Goal: Task Accomplishment & Management: Use online tool/utility

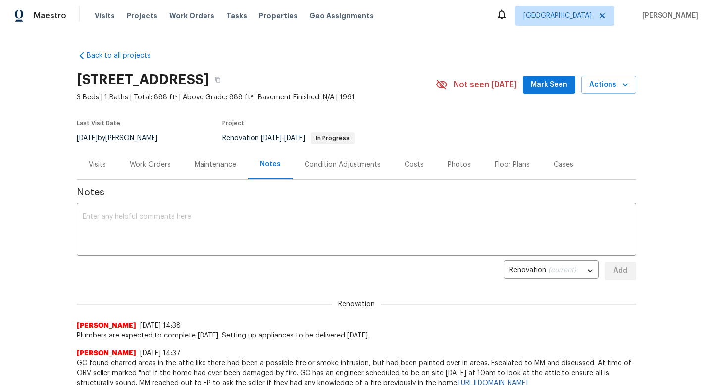
click at [147, 168] on div "Work Orders" at bounding box center [150, 165] width 41 height 10
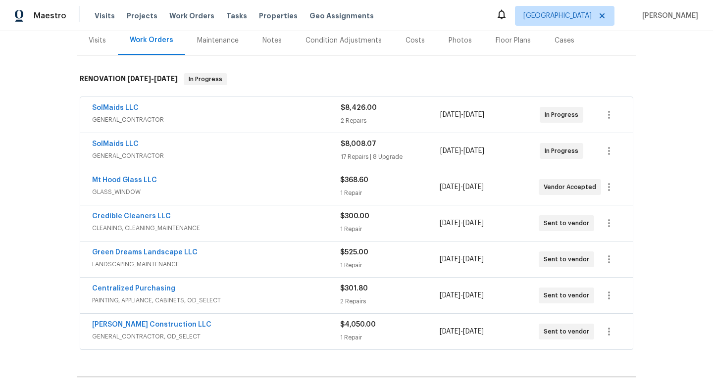
scroll to position [43, 0]
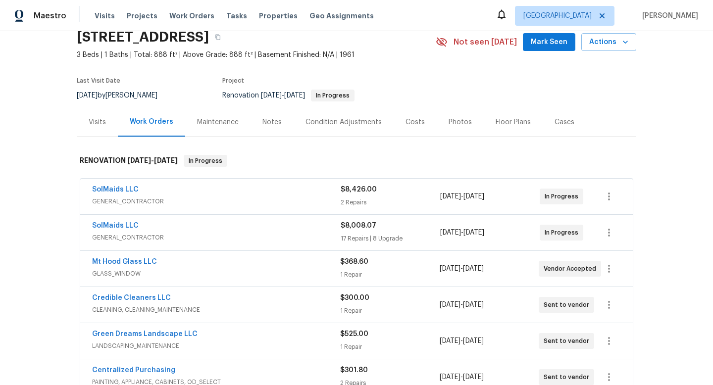
click at [223, 203] on span "GENERAL_CONTRACTOR" at bounding box center [216, 202] width 249 height 10
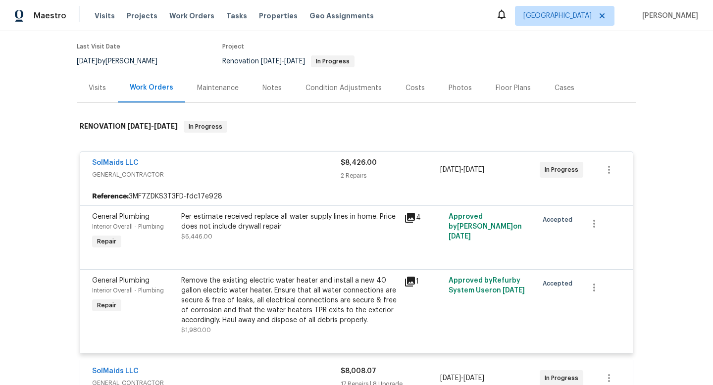
scroll to position [121, 0]
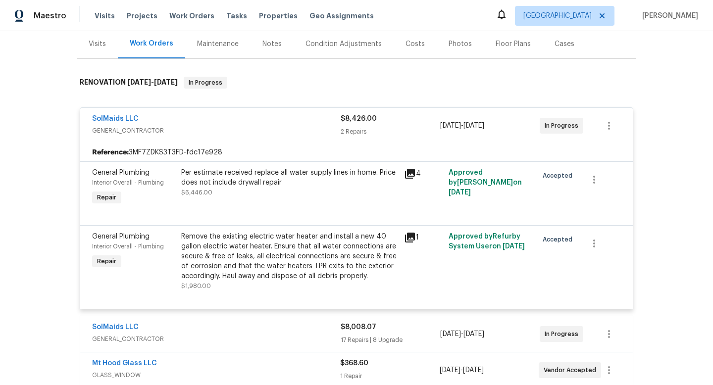
click at [362, 261] on div "Remove the existing electric water heater and install a new 40 gallon electric …" at bounding box center [289, 257] width 217 height 50
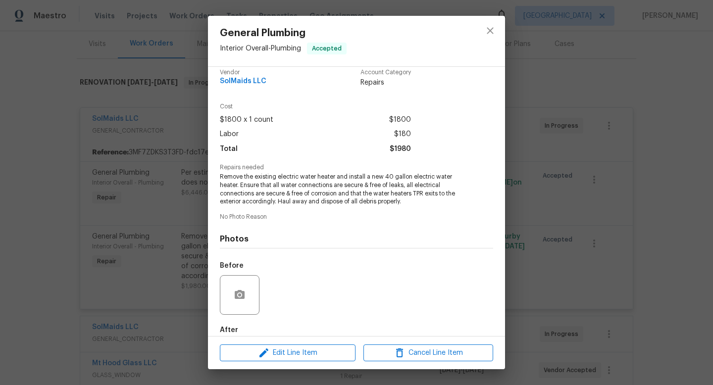
scroll to position [0, 0]
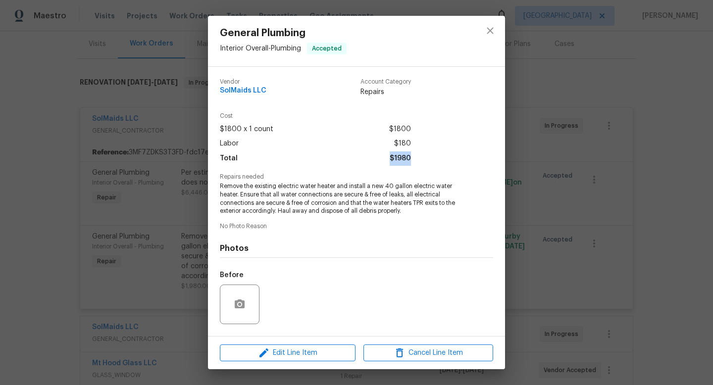
drag, startPoint x: 414, startPoint y: 158, endPoint x: 376, endPoint y: 158, distance: 37.1
click at [376, 158] on div "Cost $1800 x 1 count $1800 Labor $180 Total $1980" at bounding box center [356, 143] width 273 height 61
click at [493, 26] on icon "close" at bounding box center [490, 31] width 12 height 12
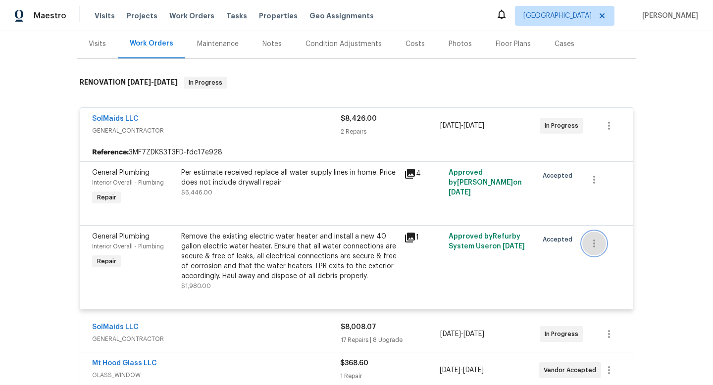
click at [593, 240] on icon "button" at bounding box center [594, 244] width 12 height 12
click at [594, 247] on li "Cancel" at bounding box center [601, 244] width 38 height 16
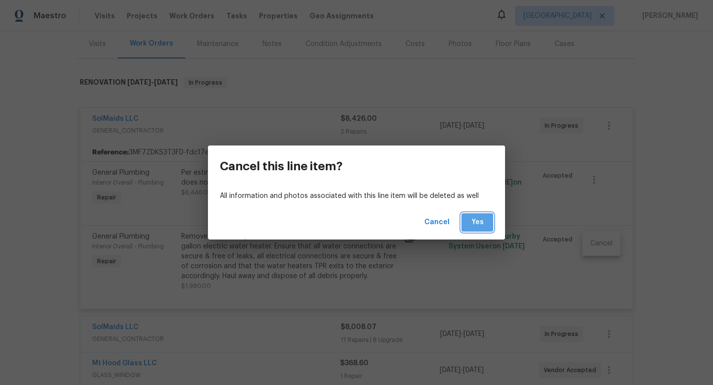
click at [482, 225] on span "Yes" at bounding box center [477, 222] width 16 height 12
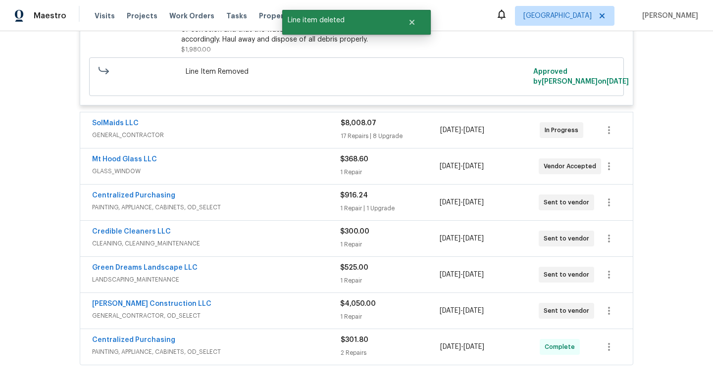
scroll to position [349, 0]
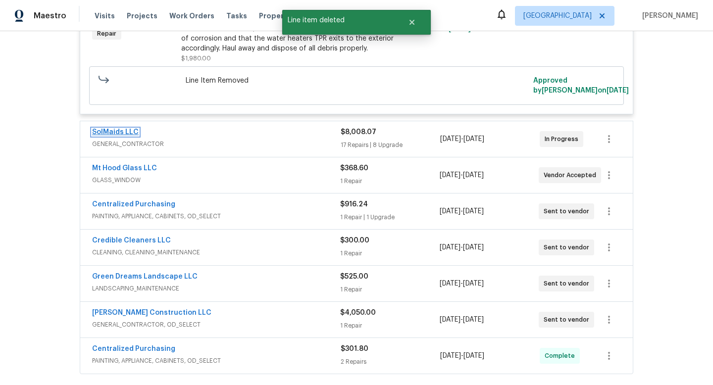
click at [130, 136] on link "SolMaids LLC" at bounding box center [115, 132] width 47 height 7
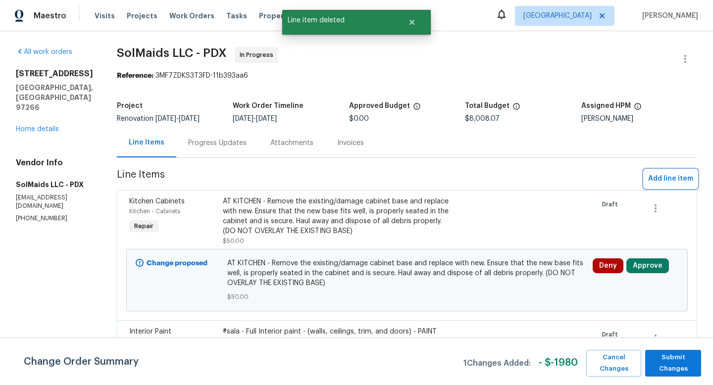
click at [677, 182] on span "Add line item" at bounding box center [670, 179] width 45 height 12
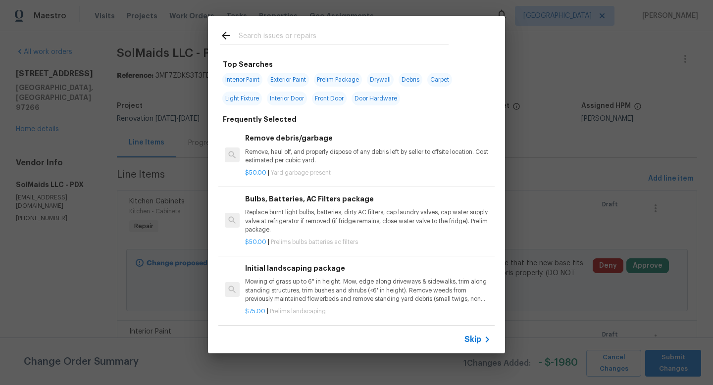
click at [327, 40] on input "text" at bounding box center [344, 37] width 210 height 15
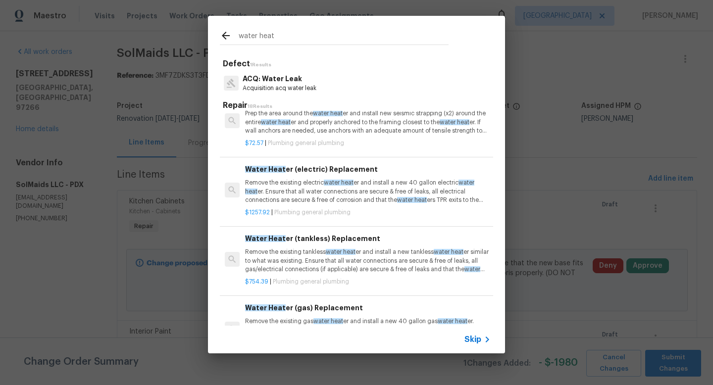
scroll to position [136, 0]
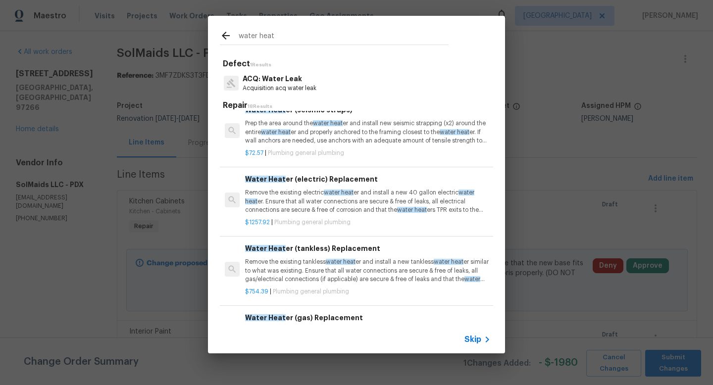
type input "water heat"
click at [312, 207] on p "Remove the existing electric water heat er and install a new 40 gallon electric…" at bounding box center [368, 201] width 246 height 25
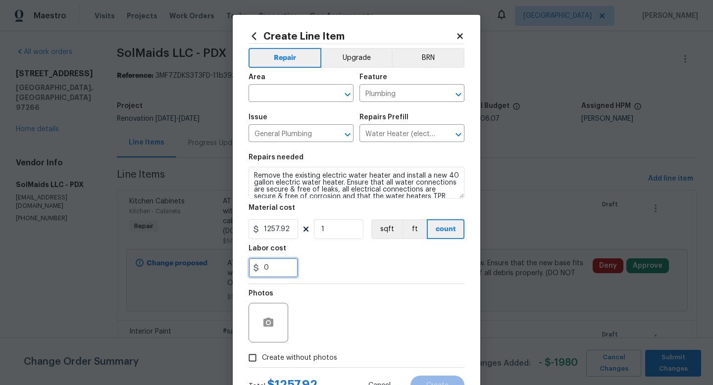
click at [279, 266] on input "0" at bounding box center [274, 268] width 50 height 20
type input "180"
drag, startPoint x: 289, startPoint y: 228, endPoint x: 265, endPoint y: 228, distance: 23.8
click at [265, 228] on input "1257.92" at bounding box center [274, 229] width 50 height 20
type input "1800"
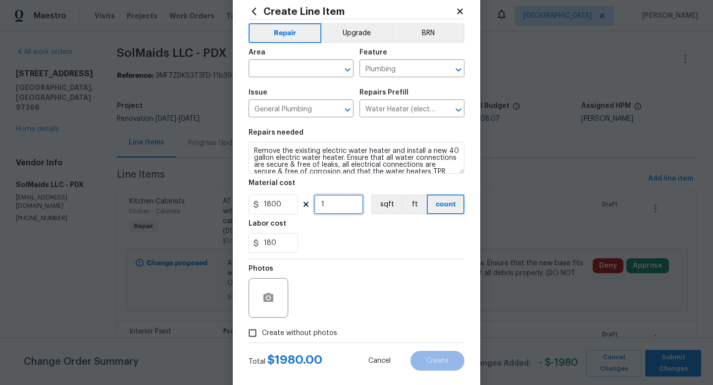
scroll to position [42, 0]
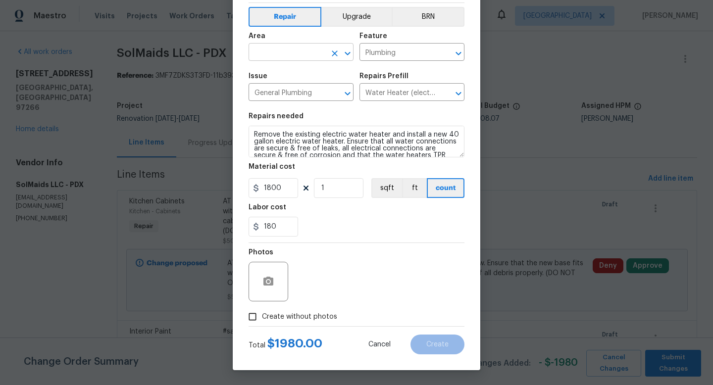
click at [288, 54] on input "text" at bounding box center [287, 53] width 77 height 15
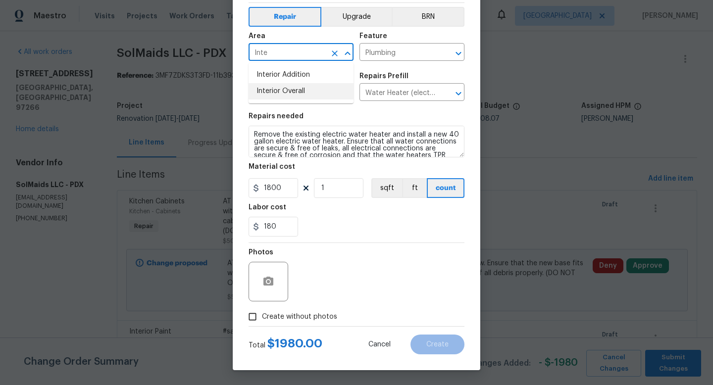
click at [288, 89] on li "Interior Overall" at bounding box center [301, 91] width 105 height 16
type input "Interior Overall"
click at [315, 313] on span "Create without photos" at bounding box center [299, 317] width 75 height 10
click at [262, 313] on input "Create without photos" at bounding box center [252, 317] width 19 height 19
checkbox input "true"
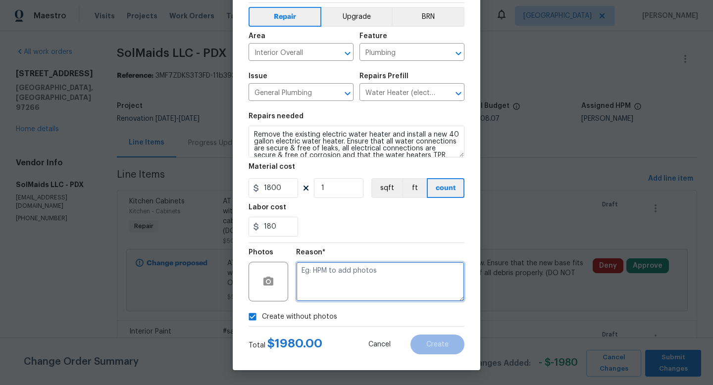
click at [373, 285] on textarea at bounding box center [380, 282] width 168 height 40
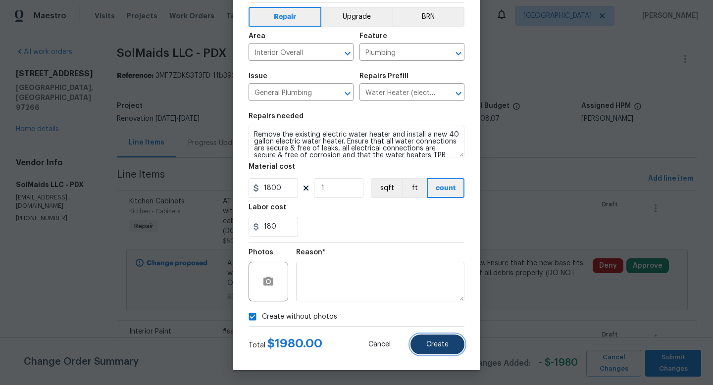
click at [440, 348] on span "Create" at bounding box center [437, 344] width 22 height 7
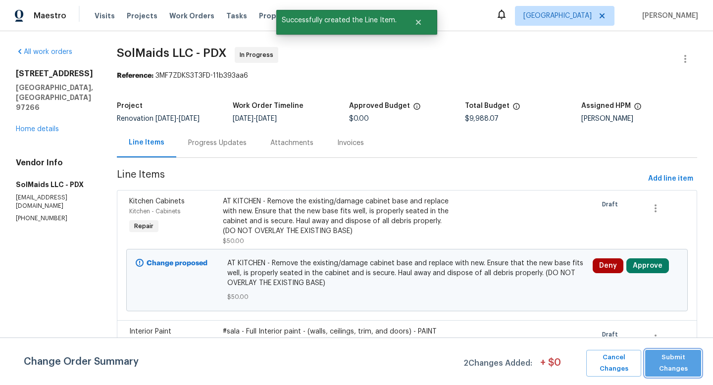
click at [699, 368] on button "Submit Changes" at bounding box center [673, 363] width 56 height 27
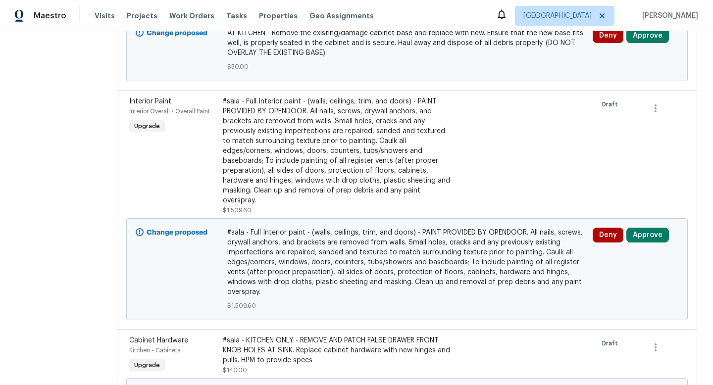
scroll to position [0, 0]
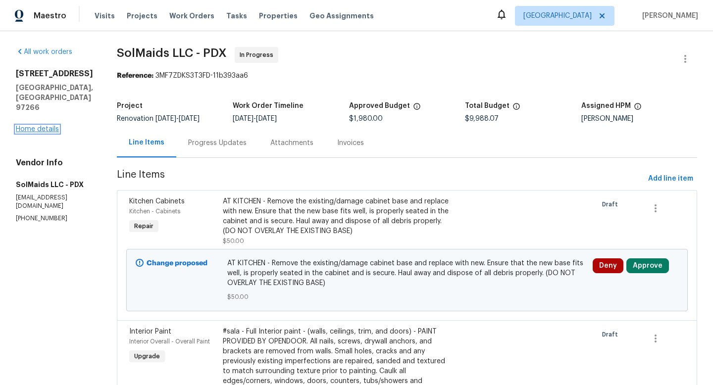
click at [41, 130] on link "Home details" at bounding box center [37, 129] width 43 height 7
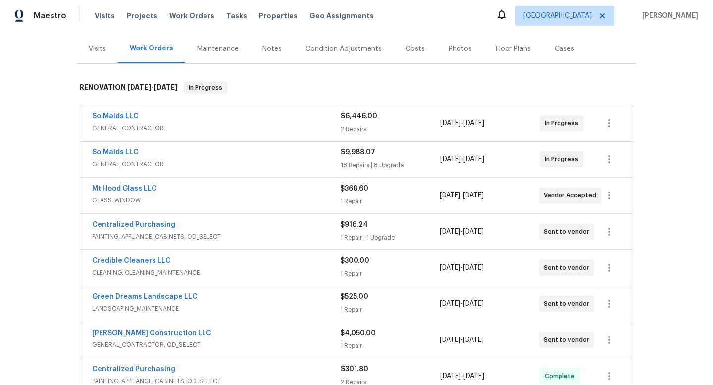
scroll to position [116, 0]
click at [191, 119] on div "SolMaids LLC" at bounding box center [216, 117] width 249 height 12
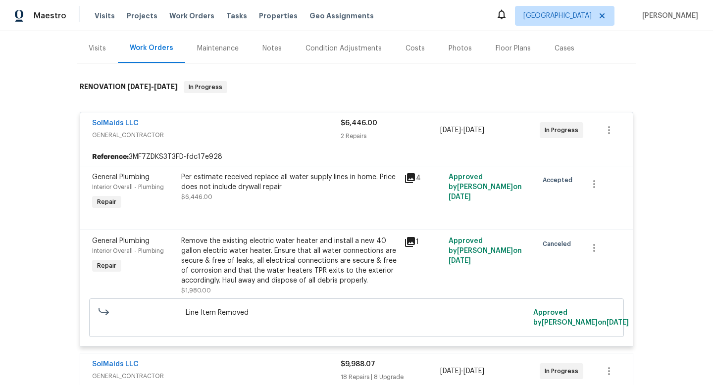
click at [274, 181] on div "Per estimate received replace all water supply lines in home. Price does not in…" at bounding box center [289, 182] width 217 height 20
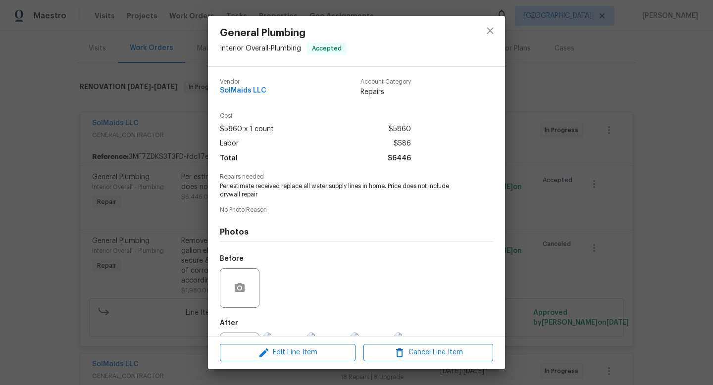
scroll to position [46, 0]
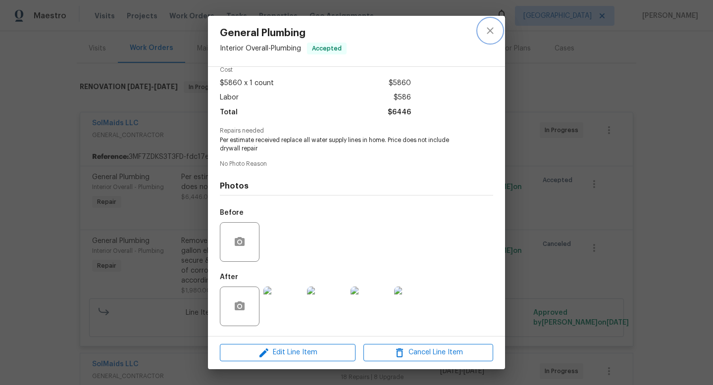
click at [485, 25] on icon "close" at bounding box center [490, 31] width 12 height 12
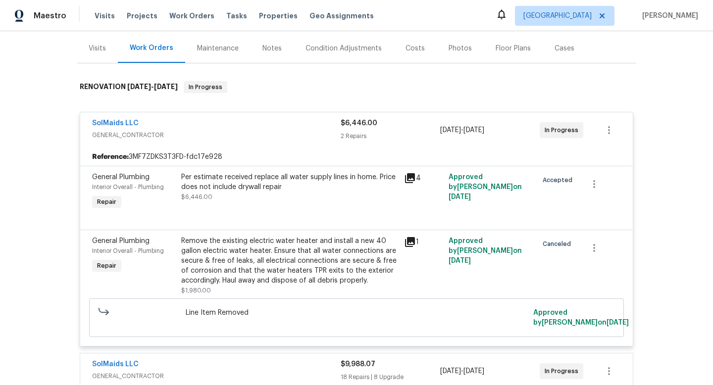
click at [327, 176] on div "Per estimate received replace all water supply lines in home. Price does not in…" at bounding box center [289, 182] width 217 height 20
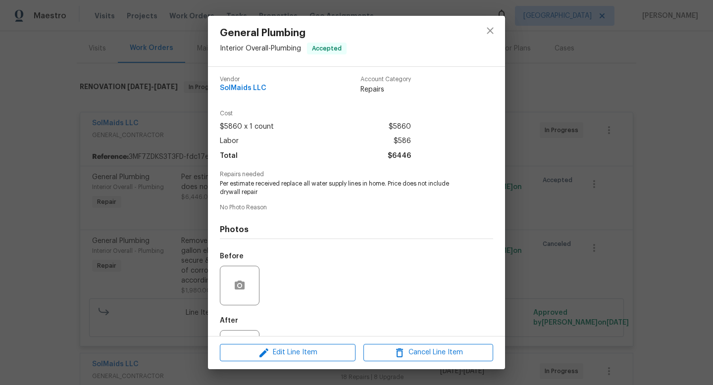
scroll to position [0, 0]
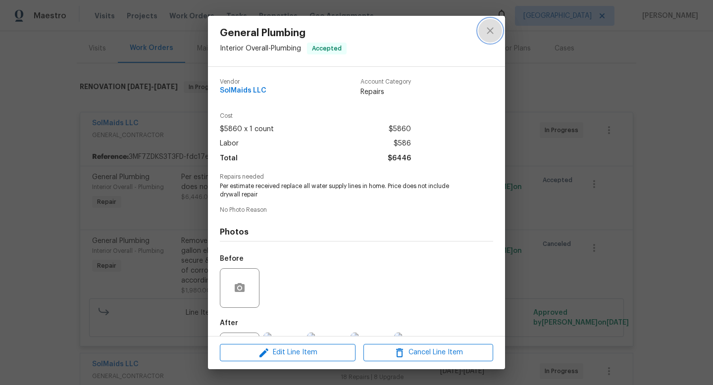
click at [492, 28] on icon "close" at bounding box center [490, 30] width 6 height 6
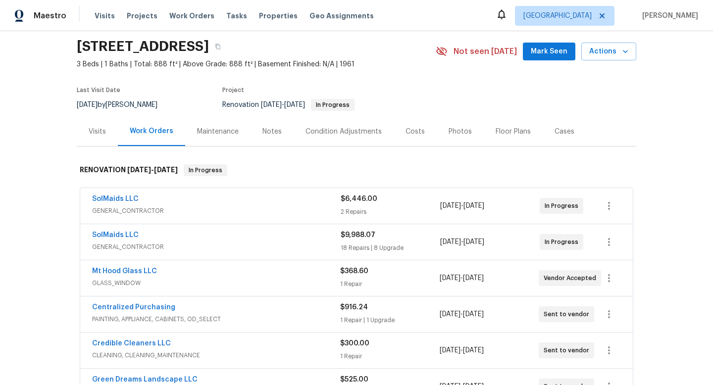
scroll to position [32, 0]
click at [206, 202] on div "SolMaids LLC" at bounding box center [216, 201] width 249 height 12
